Goal: Find specific fact

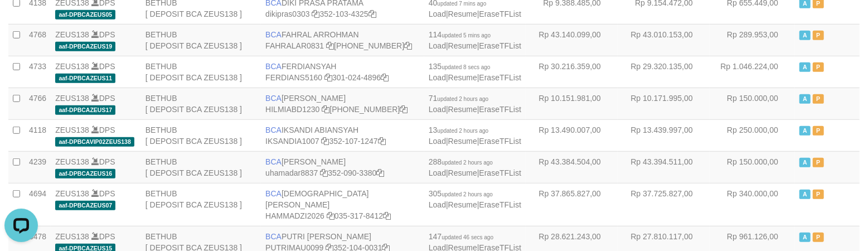
scroll to position [1196, 0]
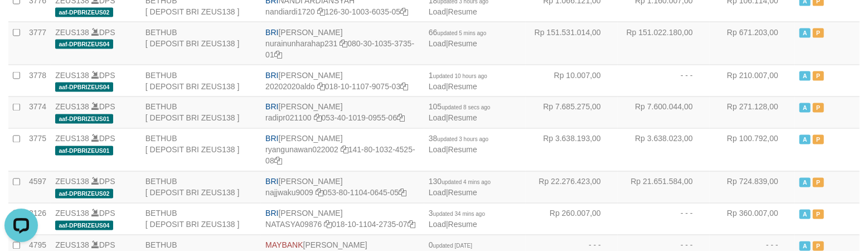
copy td "BNI LUCKY ALAMSYAH"
